Goal: Task Accomplishment & Management: Manage account settings

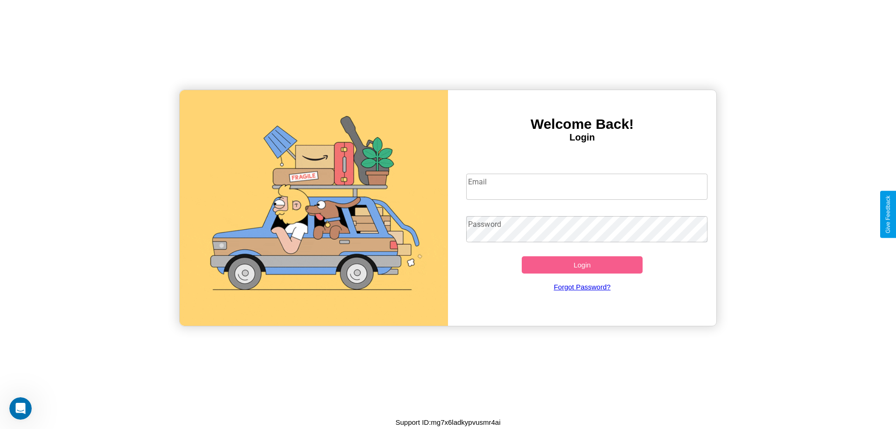
click at [587, 186] on input "Email" at bounding box center [587, 187] width 242 height 26
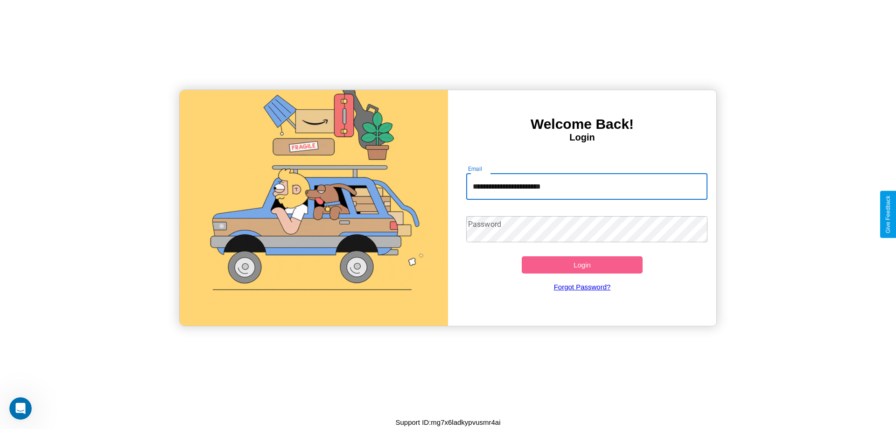
type input "**********"
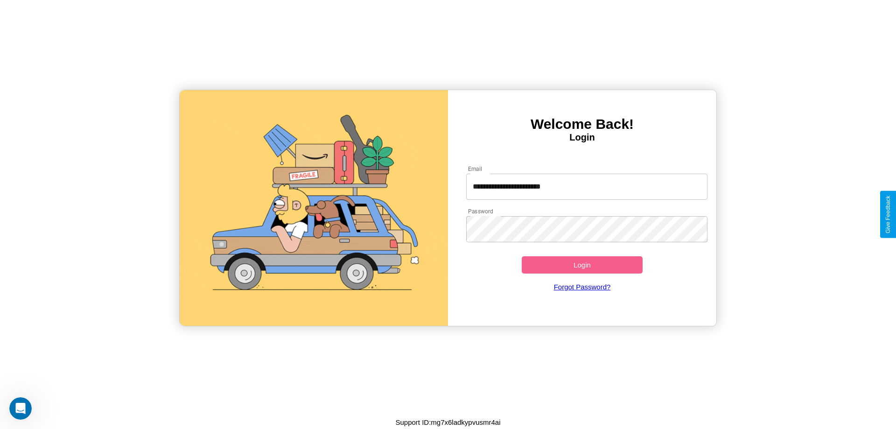
click at [582, 265] on button "Login" at bounding box center [582, 264] width 121 height 17
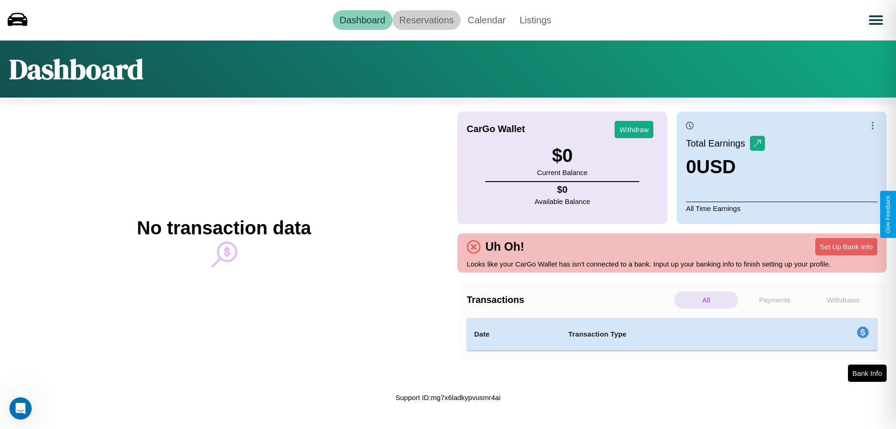
click at [426, 20] on link "Reservations" at bounding box center [426, 20] width 69 height 20
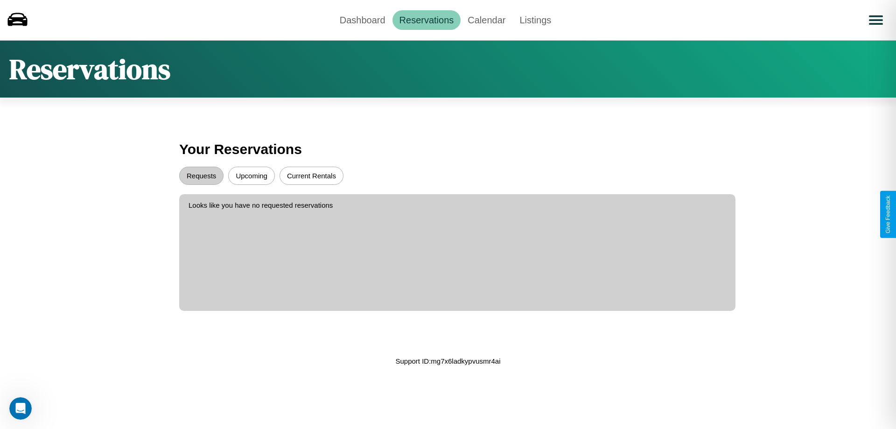
click at [252, 175] on button "Upcoming" at bounding box center [251, 176] width 47 height 18
click at [201, 175] on button "Requests" at bounding box center [201, 176] width 44 height 18
